Goal: Information Seeking & Learning: Compare options

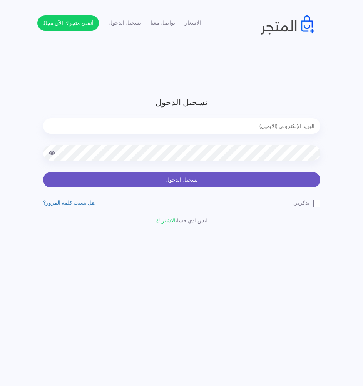
type input "[EMAIL_ADDRESS][DOMAIN_NAME]"
click at [180, 185] on button "تسجيل الدخول" at bounding box center [181, 179] width 277 height 15
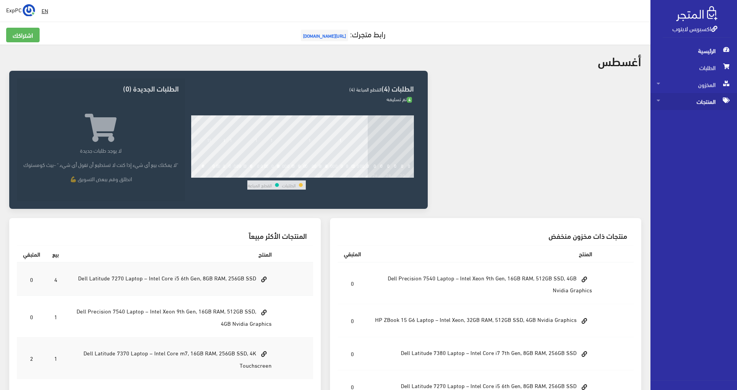
click at [366, 102] on span "المنتجات" at bounding box center [693, 101] width 74 height 17
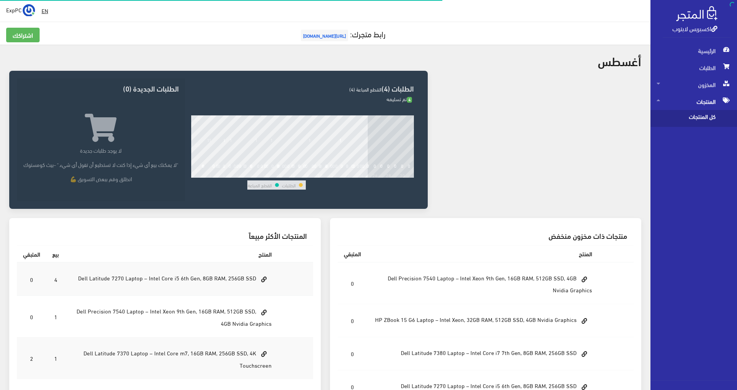
click at [366, 116] on span "كل المنتجات" at bounding box center [685, 118] width 58 height 17
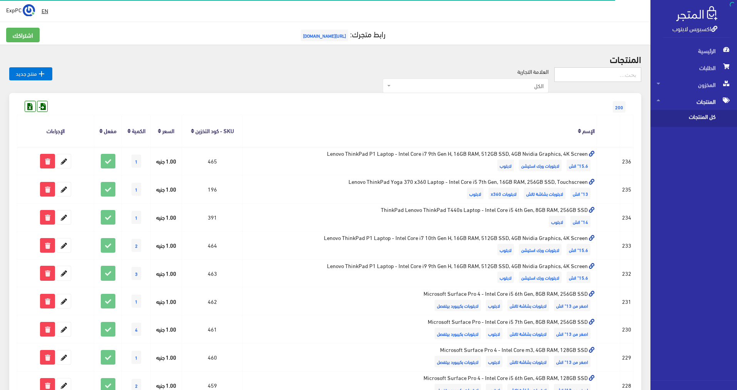
click at [366, 74] on input "text" at bounding box center [597, 74] width 87 height 15
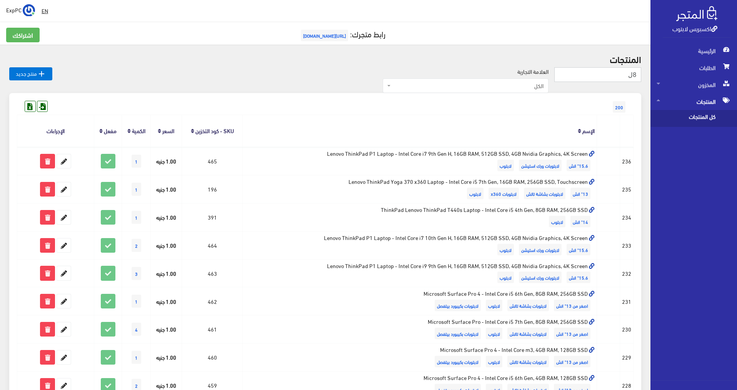
type input "8ل"
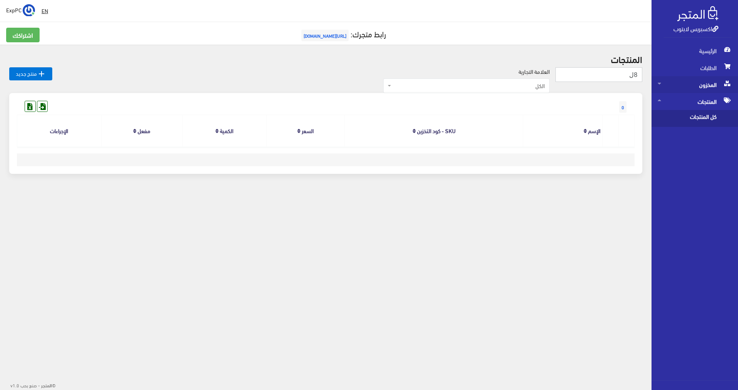
drag, startPoint x: 629, startPoint y: 80, endPoint x: 731, endPoint y: 81, distance: 102.7
click at [731, 81] on div "اكسبريس لابتوب الرئيسية الطلبات المخزون EN" at bounding box center [369, 108] width 738 height 217
type input "8g"
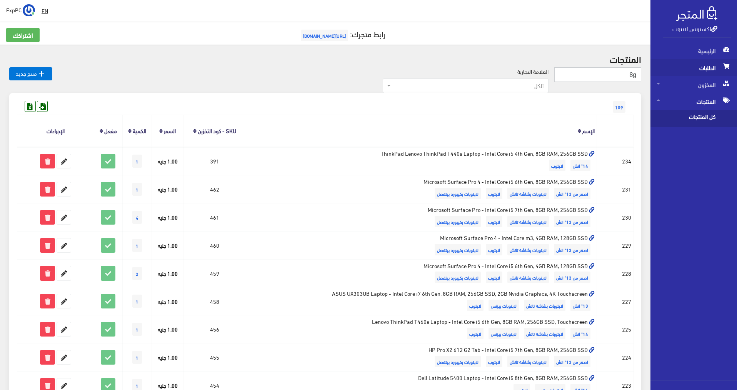
drag, startPoint x: 623, startPoint y: 72, endPoint x: 662, endPoint y: 68, distance: 39.8
type input "8g nv"
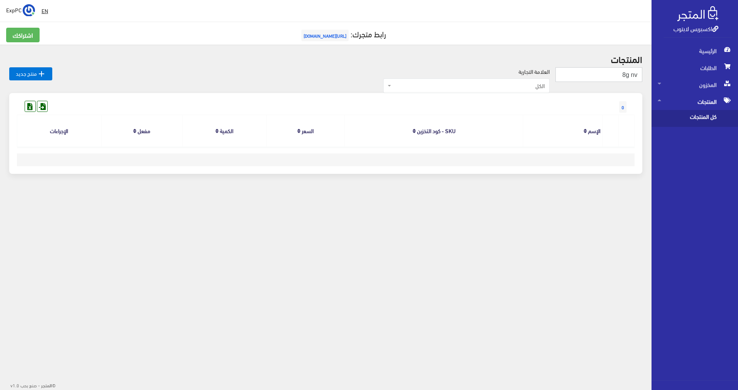
click at [638, 77] on input "8g nv" at bounding box center [599, 74] width 87 height 15
click at [639, 77] on input "8g nv" at bounding box center [599, 74] width 87 height 15
type input "8"
type input "Nvidia"
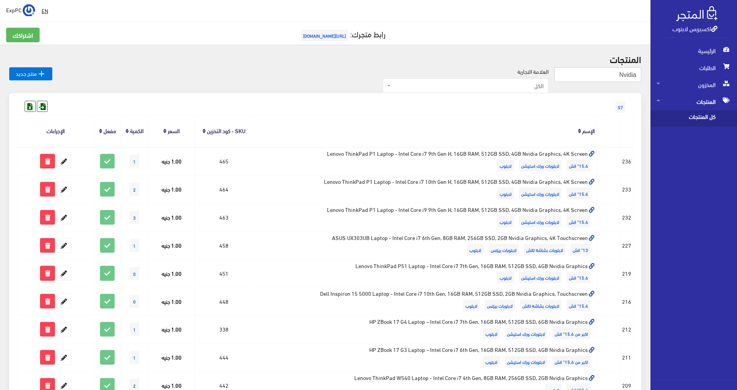
click at [623, 75] on input "Nvidia" at bounding box center [597, 74] width 87 height 15
type input "8GB Nviidia"
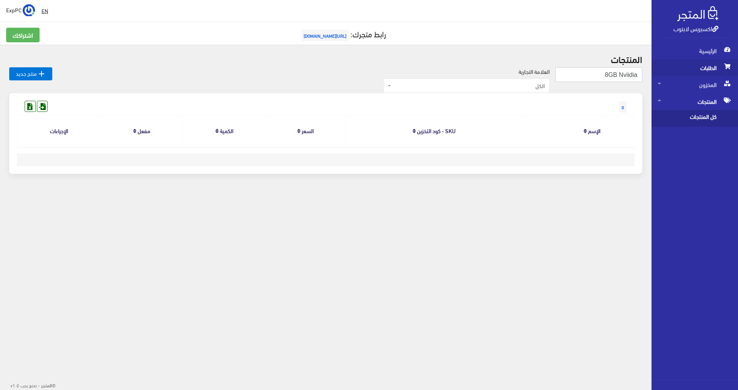
drag, startPoint x: 619, startPoint y: 73, endPoint x: 663, endPoint y: 74, distance: 44.2
click at [663, 74] on div "اكسبريس لابتوب الرئيسية الطلبات المخزون EN" at bounding box center [369, 108] width 738 height 217
type input "8GB"
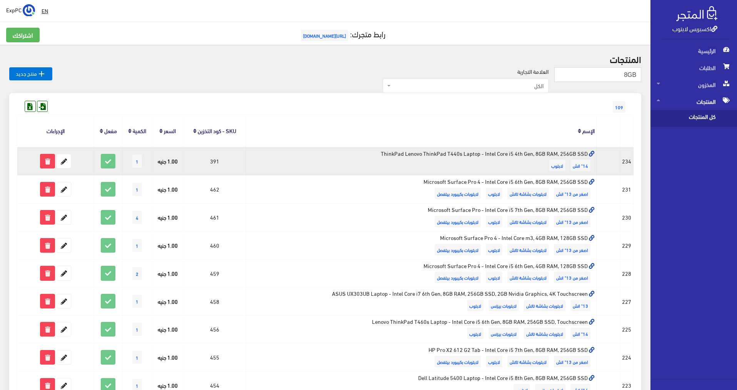
drag, startPoint x: 544, startPoint y: 156, endPoint x: 535, endPoint y: 155, distance: 9.2
click at [535, 155] on td "ThinkPad Lenovo ThinkPad T440s Laptop - Intel Core i5 4th Gen, 8GB RAM, 256GB S…" at bounding box center [421, 161] width 351 height 28
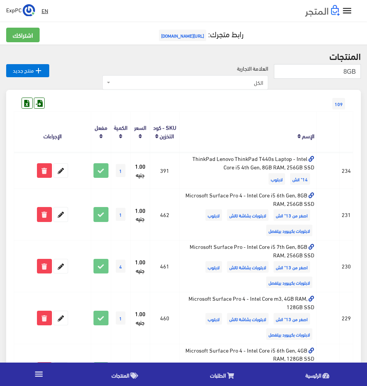
click at [198, 101] on div "109" at bounding box center [183, 96] width 339 height 12
click at [346, 74] on input "8GB" at bounding box center [317, 71] width 87 height 15
click at [357, 70] on input "4GB" at bounding box center [317, 71] width 87 height 15
drag, startPoint x: 328, startPoint y: 64, endPoint x: 323, endPoint y: 63, distance: 4.7
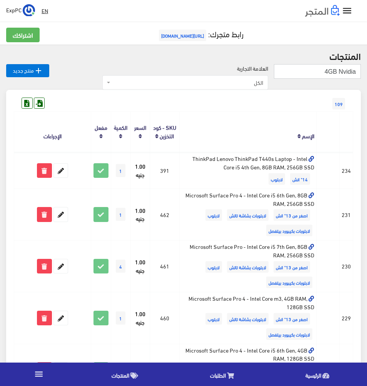
type input "4GB Nvidia"
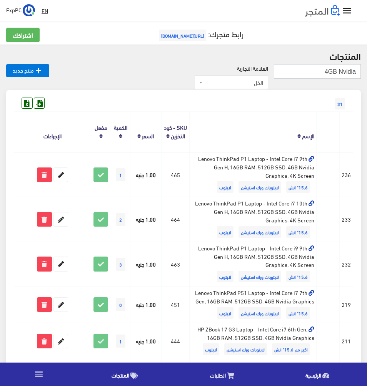
drag, startPoint x: 322, startPoint y: 72, endPoint x: 328, endPoint y: 72, distance: 5.8
click at [328, 72] on input "4GB Nvidia" at bounding box center [317, 71] width 87 height 15
type input "16GB Nvidia"
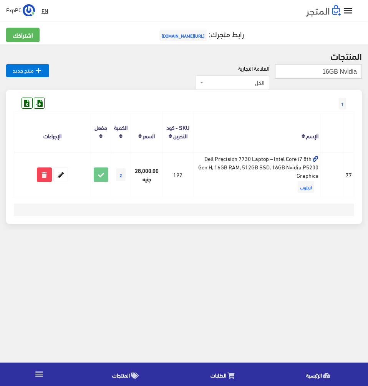
drag, startPoint x: 321, startPoint y: 69, endPoint x: 329, endPoint y: 69, distance: 8.1
click at [329, 69] on input "16GB Nvidia" at bounding box center [318, 71] width 87 height 15
type input "6GB Nvidia"
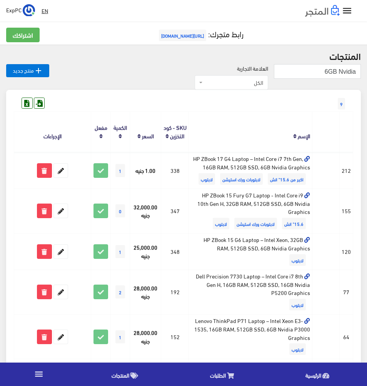
click at [38, 379] on icon "" at bounding box center [39, 374] width 10 height 10
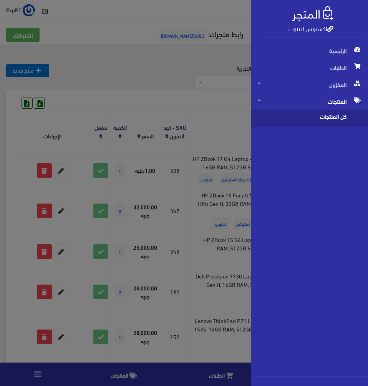
click at [37, 381] on div "اكسبريس لابتوب الرئيسية الطلبات" at bounding box center [184, 193] width 368 height 386
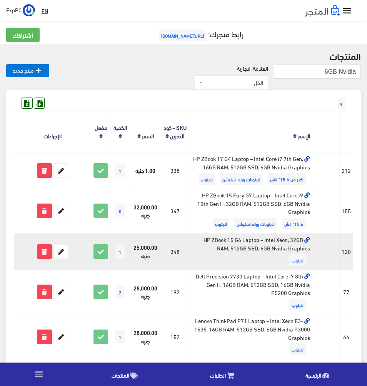
drag, startPoint x: 262, startPoint y: 249, endPoint x: 270, endPoint y: 249, distance: 8.1
click at [270, 249] on td "HP ZBook 15 G6 Laptop – Intel Xeon, 32GB RAM, 512GB SSD, 6GB Nvidia Graphics لا…" at bounding box center [250, 252] width 123 height 37
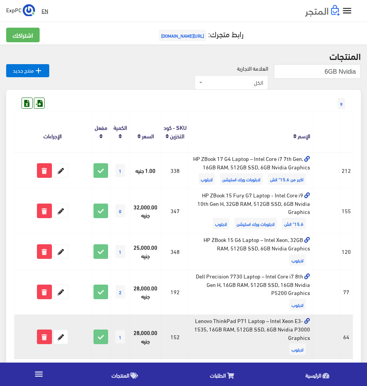
click at [270, 332] on td "Lenovo ThinkPad P71 Laptop – Intel Xeon E3-1535, 16GB RAM, 512GB SSD, 6GB Nvidi…" at bounding box center [250, 337] width 123 height 45
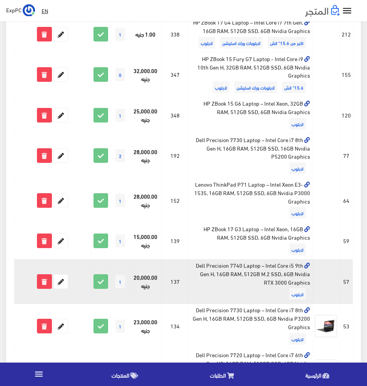
scroll to position [207, 0]
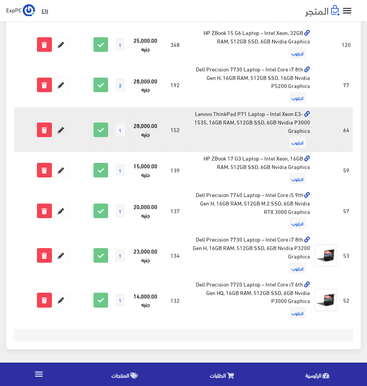
click at [66, 126] on icon at bounding box center [61, 130] width 14 height 14
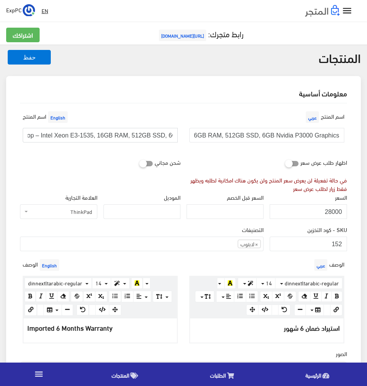
scroll to position [0, 134]
drag, startPoint x: 168, startPoint y: 135, endPoint x: 204, endPoint y: 131, distance: 35.6
click at [205, 131] on div "اسم [PERSON_NAME] Lenovo ThinkPad P71 Laptop – Intel Xeon E3-1535, 16GB RAM, 51…" at bounding box center [183, 132] width 333 height 45
click at [115, 136] on input "Lenovo ThinkPad P71 Laptop – Intel Xeon E3-1535, 16GB RAM, 512GB SSD, 6GB Nvidi…" at bounding box center [100, 135] width 155 height 15
click at [98, 135] on input "Lenovo ThinkPad P71 Laptop – Intel Xeon E3-1535, 16GB RAM, 512GB SSD, 6GB Nvidi…" at bounding box center [100, 135] width 155 height 15
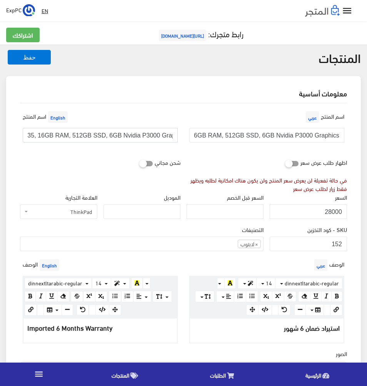
click at [100, 136] on input "Lenovo ThinkPad P71 Laptop – Intel Xeon E3-1535, 16GB RAM, 512GB SSD, 6GB Nvidi…" at bounding box center [100, 135] width 155 height 15
click at [140, 135] on input "Lenovo ThinkPad P71 Laptop – Intel Xeon E3-1535, 16GB RAM, 512GB SSD, 16GB Nvid…" at bounding box center [100, 135] width 155 height 15
click at [148, 137] on input "Lenovo ThinkPad P71 Laptop – Intel Xeon E3-1535, 16GB RAM, 512GB SSD, 16GB Nvid…" at bounding box center [100, 135] width 155 height 15
type input "Lenovo ThinkPad P71 Laptop – Intel Xeon E3-1535, 16GB RAM, 512GB SSD, 16GB Nvid…"
click at [196, 134] on input "Lenovo ThinkPad P71 Laptop – Intel Xeon E3-1535, 16GB RAM, 512GB SSD, 6GB Nvidi…" at bounding box center [266, 135] width 155 height 15
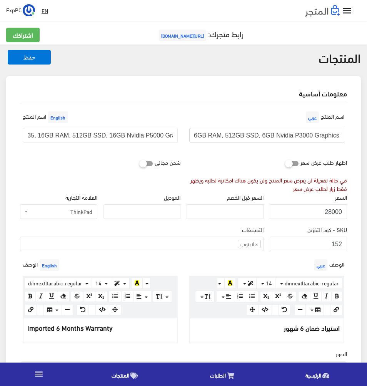
scroll to position [0, 0]
paste input "16GB Nvidia P5"
type input "Lenovo ThinkPad P71 Laptop – Intel Xeon E3-1535, 16GB RAM, 512GB SSD, 16GB Nvid…"
click at [42, 61] on button "حفظ" at bounding box center [29, 57] width 43 height 15
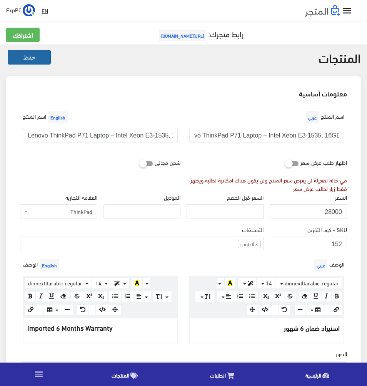
scroll to position [0, 0]
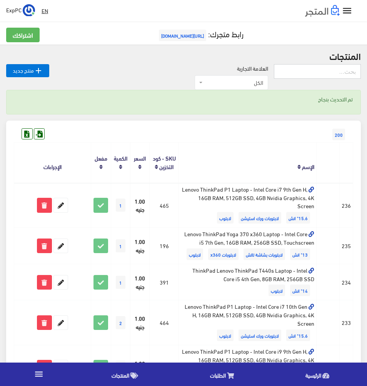
click at [341, 72] on input "text" at bounding box center [317, 71] width 87 height 15
type input "6gb nv"
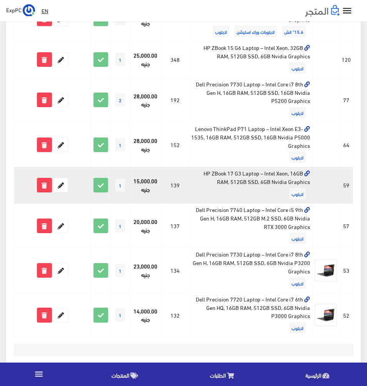
scroll to position [207, 0]
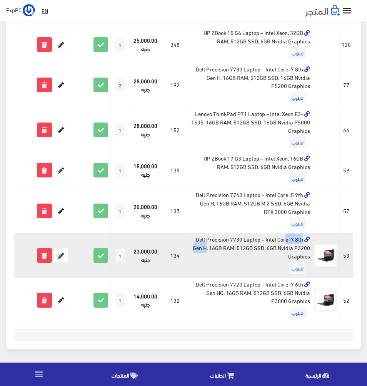
drag, startPoint x: 241, startPoint y: 241, endPoint x: 206, endPoint y: 234, distance: 35.7
click at [206, 234] on td "Dell Precision 7730 Laptop – Intel Core i7 8th Gen H, 16GB RAM, 512GB SSD, 6GB …" at bounding box center [250, 255] width 123 height 45
drag, startPoint x: 288, startPoint y: 241, endPoint x: 304, endPoint y: 242, distance: 16.6
click at [304, 242] on td "Dell Precision 7730 Laptop – Intel Core i7 8th Gen H, 16GB RAM, 512GB SSD, 6GB …" at bounding box center [250, 255] width 123 height 45
click at [304, 243] on td "Dell Precision 7730 Laptop – Intel Core i7 8th Gen H, 16GB RAM, 512GB SSD, 6GB …" at bounding box center [250, 255] width 123 height 45
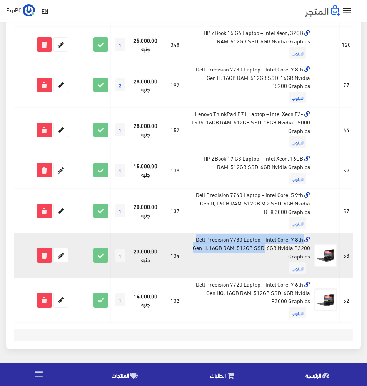
drag, startPoint x: 205, startPoint y: 246, endPoint x: 265, endPoint y: 249, distance: 59.6
click at [265, 249] on td "Dell Precision 7730 Laptop – Intel Core i7 8th Gen H, 16GB RAM, 512GB SSD, 6GB …" at bounding box center [250, 255] width 123 height 45
drag, startPoint x: 266, startPoint y: 250, endPoint x: 297, endPoint y: 254, distance: 31.3
click at [297, 254] on td "Dell Precision 7730 Laptop – Intel Core i7 8th Gen H, 16GB RAM, 512GB SSD, 6GB …" at bounding box center [250, 255] width 123 height 45
click at [245, 261] on td "Dell Precision 7730 Laptop – Intel Core i7 8th Gen H, 16GB RAM, 512GB SSD, 6GB …" at bounding box center [250, 255] width 123 height 45
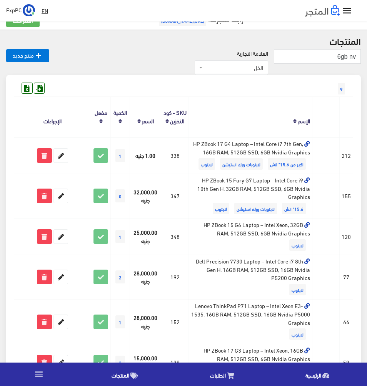
scroll to position [0, 0]
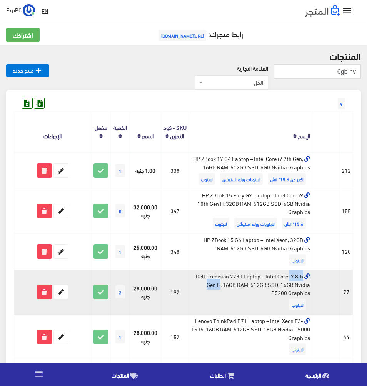
drag, startPoint x: 241, startPoint y: 278, endPoint x: 213, endPoint y: 273, distance: 28.8
click at [213, 273] on td "Dell Precision 7730 Laptop – Intel Core i7 8th Gen H, 16GB RAM, 512GB SSD, 16GB…" at bounding box center [250, 292] width 123 height 45
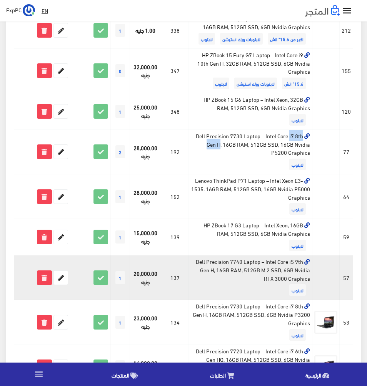
scroll to position [154, 0]
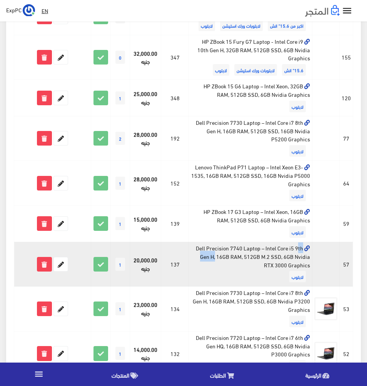
drag, startPoint x: 243, startPoint y: 249, endPoint x: 220, endPoint y: 249, distance: 23.1
click at [220, 249] on td "Dell Precision 7740 Laptop – Intel Core i5 9th Gen H, 16GB RAM, 512GB M.2 SSD, …" at bounding box center [250, 264] width 123 height 45
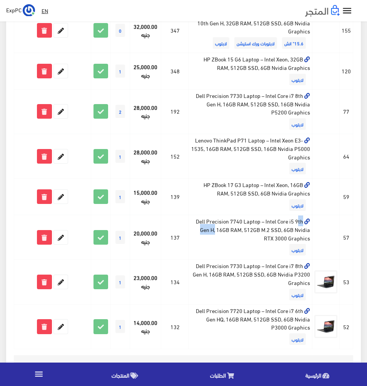
scroll to position [192, 0]
